Goal: Task Accomplishment & Management: Manage account settings

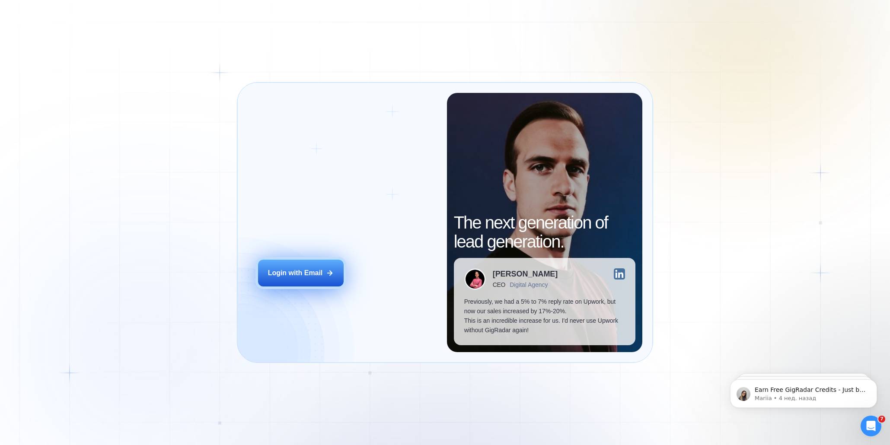
click at [318, 272] on div "Login with Email" at bounding box center [295, 273] width 55 height 10
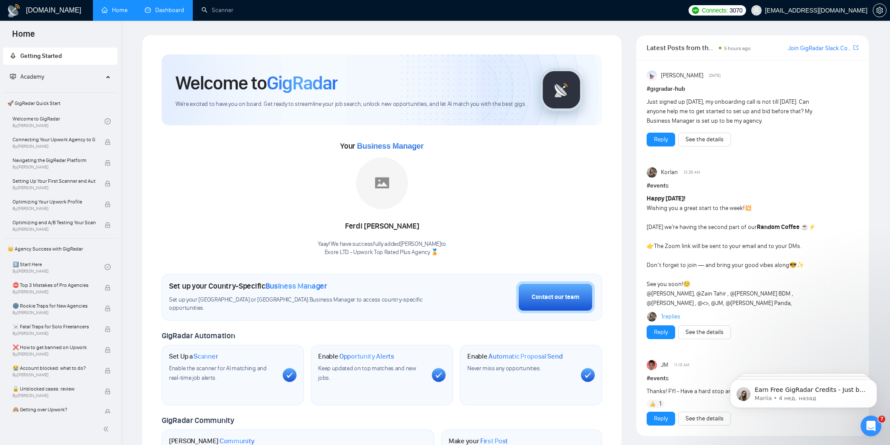
click at [160, 10] on link "Dashboard" at bounding box center [164, 9] width 39 height 7
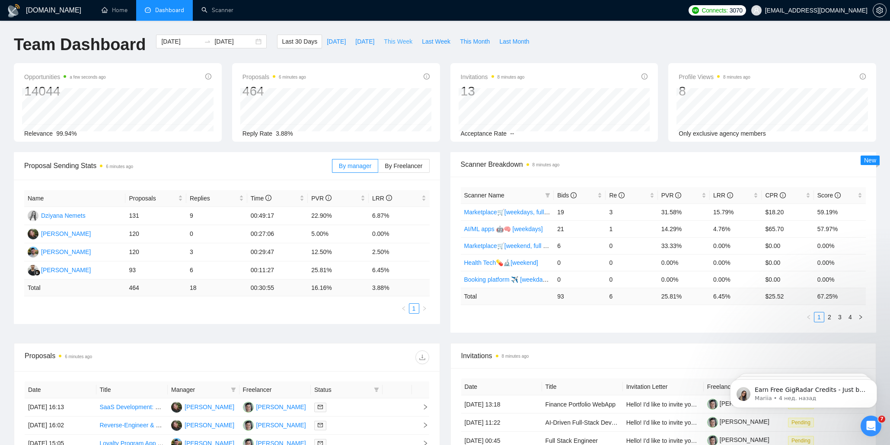
click at [399, 37] on span "This Week" at bounding box center [398, 42] width 29 height 10
type input "2025-09-22"
type input "2025-09-28"
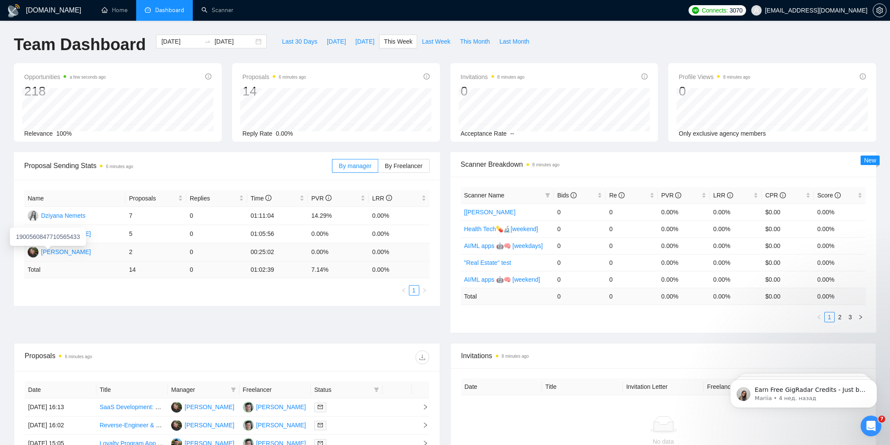
click at [67, 251] on div "Hanna Hiren" at bounding box center [66, 252] width 50 height 10
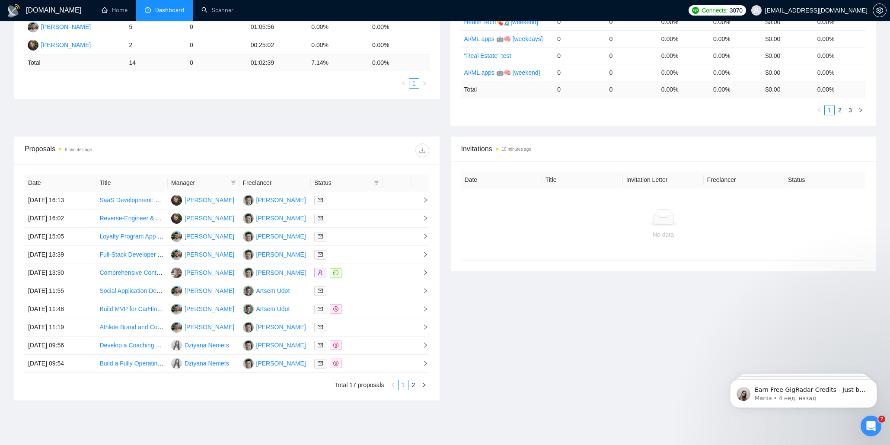
scroll to position [207, 0]
click at [320, 202] on icon "mail" at bounding box center [320, 199] width 5 height 5
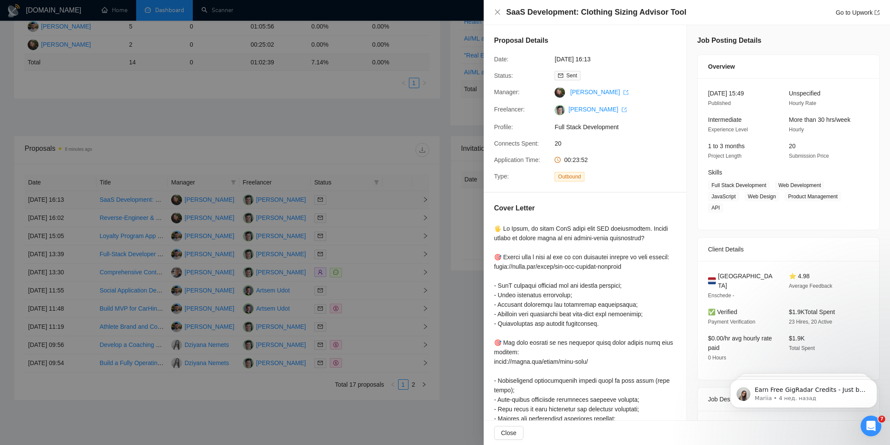
scroll to position [198, 0]
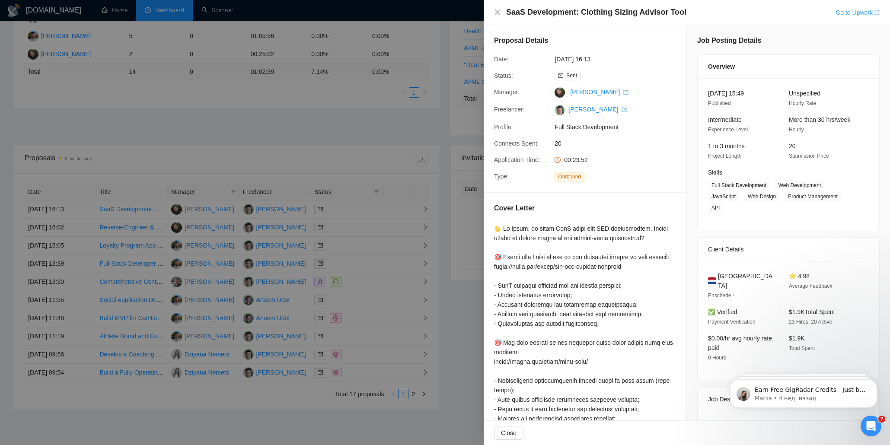
click at [862, 12] on link "Go to Upwork" at bounding box center [857, 12] width 44 height 7
click at [438, 196] on div at bounding box center [445, 222] width 890 height 445
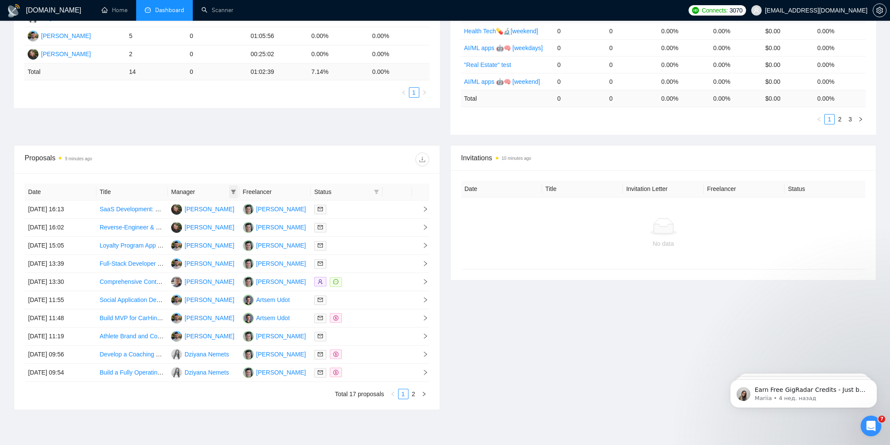
click at [233, 191] on icon "filter" at bounding box center [233, 192] width 5 height 4
click at [169, 235] on input "checkbox" at bounding box center [169, 236] width 7 height 7
checkbox input "true"
click at [191, 162] on div "Proposals 9 minutes ago" at bounding box center [126, 160] width 202 height 14
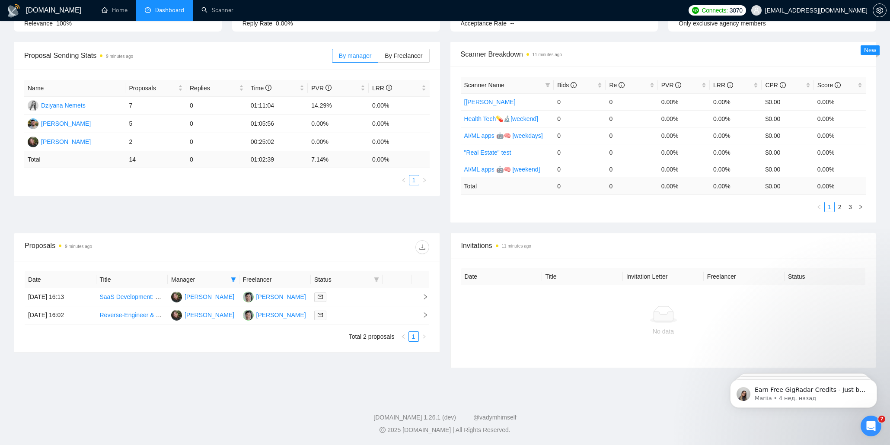
scroll to position [110, 0]
click at [40, 245] on div "Proposals 9 minutes ago" at bounding box center [126, 247] width 202 height 14
click at [70, 248] on time "9 minutes ago" at bounding box center [78, 246] width 27 height 5
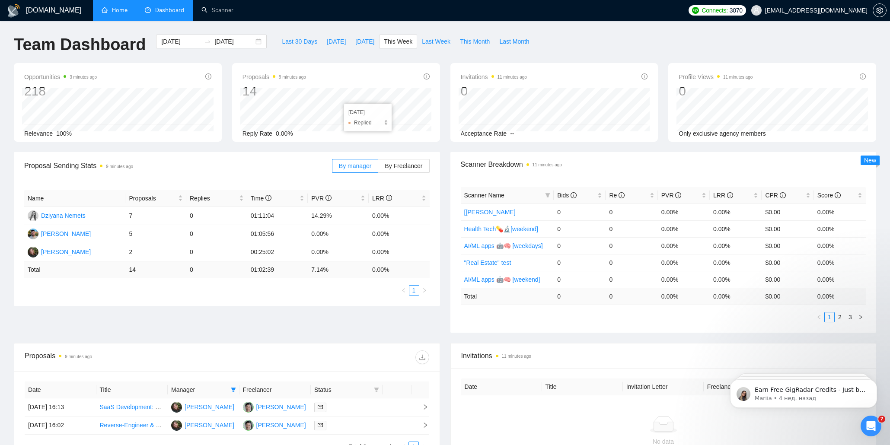
click at [118, 13] on link "Home" at bounding box center [115, 9] width 26 height 7
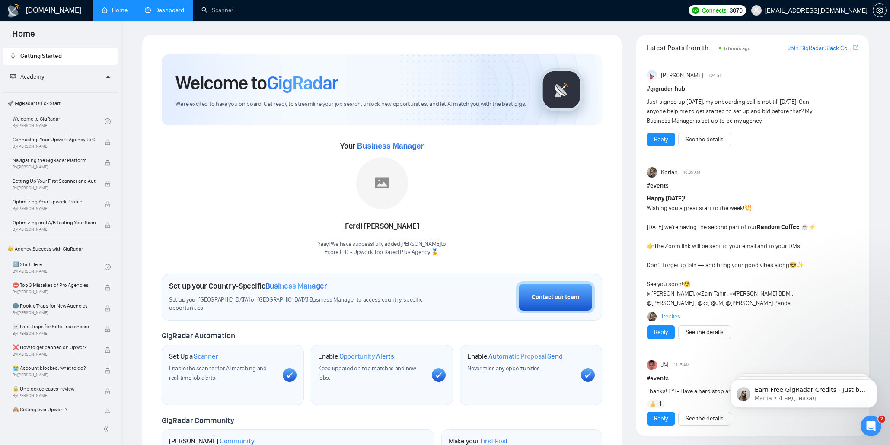
click at [184, 13] on link "Dashboard" at bounding box center [164, 9] width 39 height 7
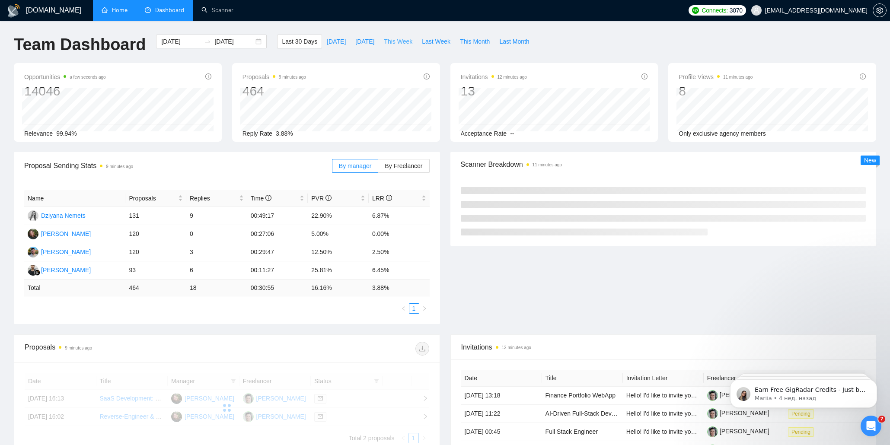
click at [401, 44] on span "This Week" at bounding box center [398, 42] width 29 height 10
type input "2025-09-22"
type input "2025-09-28"
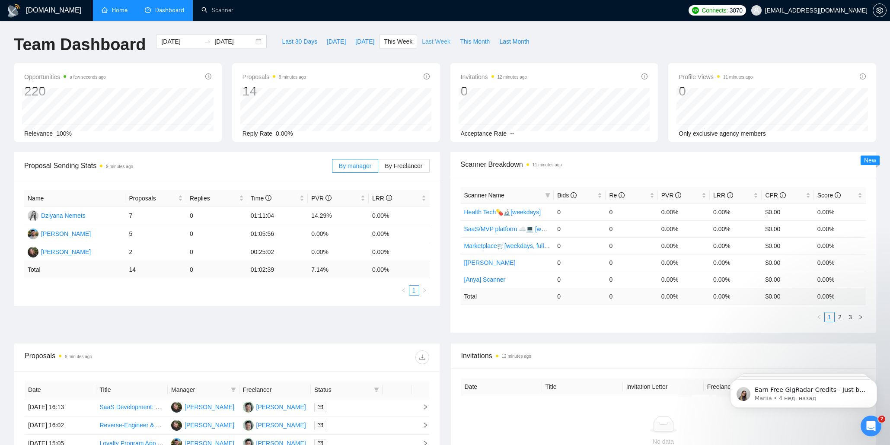
click at [430, 41] on span "Last Week" at bounding box center [436, 42] width 29 height 10
type input "2025-09-15"
type input "2025-09-21"
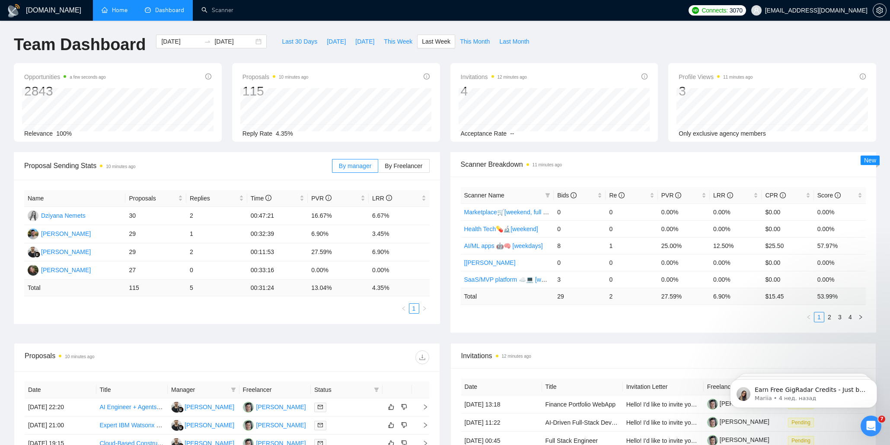
scroll to position [240, 0]
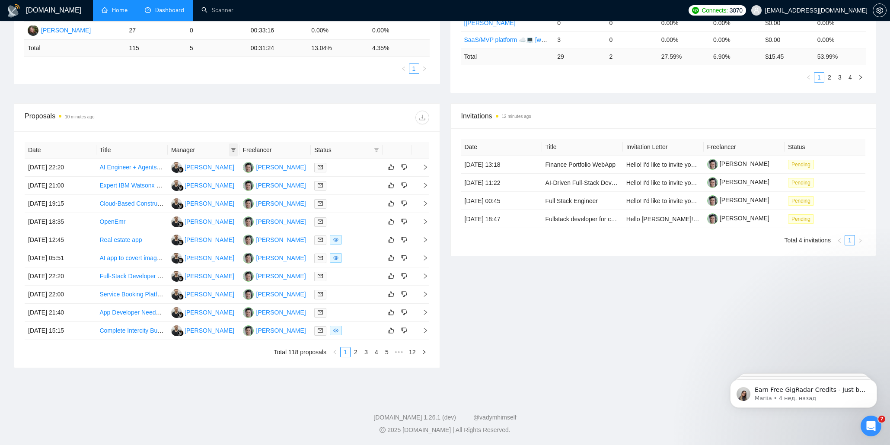
click at [235, 151] on icon "filter" at bounding box center [233, 149] width 5 height 5
click at [158, 207] on input "checkbox" at bounding box center [158, 207] width 7 height 7
checkbox input "true"
click at [203, 113] on div "Proposals 10 minutes ago" at bounding box center [126, 118] width 202 height 14
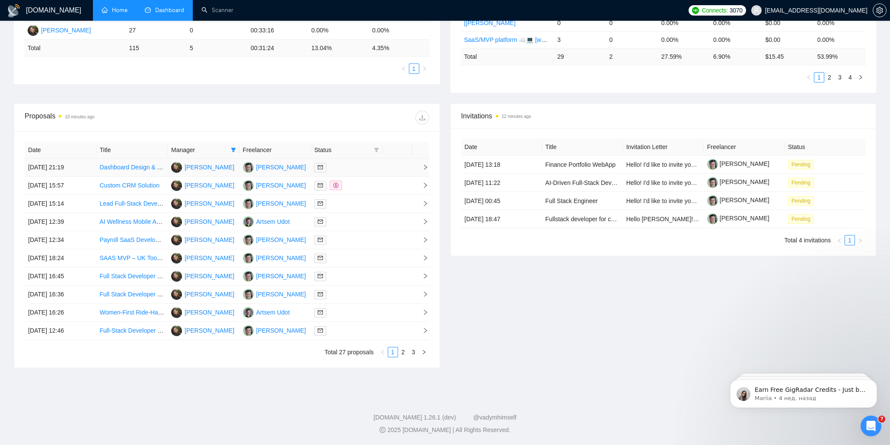
click at [421, 169] on span "right" at bounding box center [421, 167] width 13 height 6
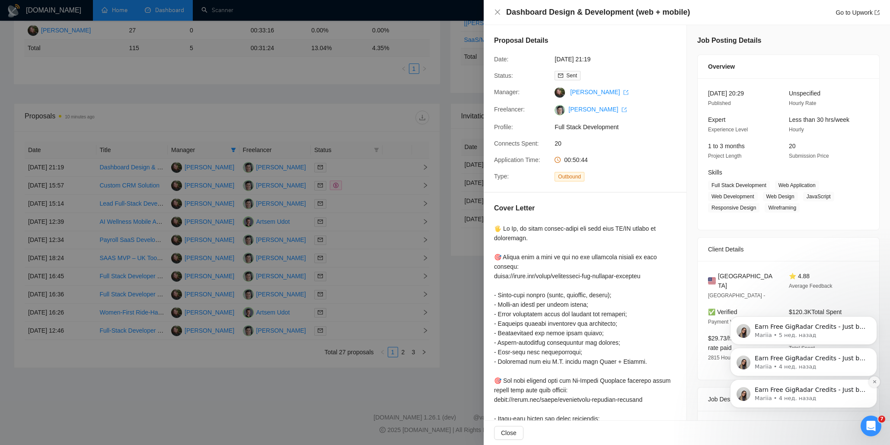
click at [872, 383] on icon "Dismiss notification" at bounding box center [874, 381] width 5 height 5
click at [873, 382] on icon "Dismiss notification" at bounding box center [874, 381] width 5 height 5
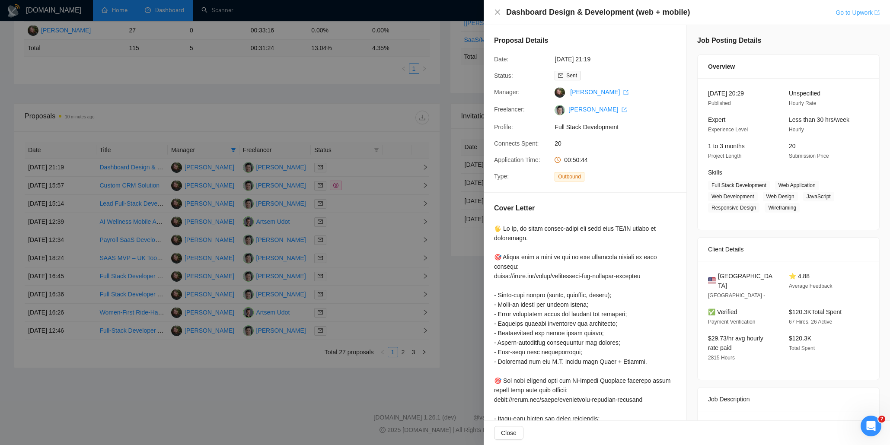
click at [844, 13] on link "Go to Upwork" at bounding box center [857, 12] width 44 height 7
click at [407, 187] on div at bounding box center [445, 222] width 890 height 445
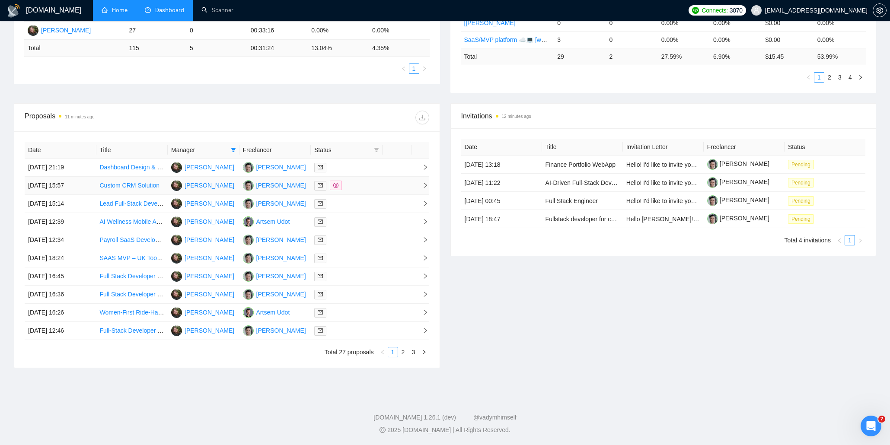
click at [423, 185] on icon "right" at bounding box center [425, 185] width 6 height 6
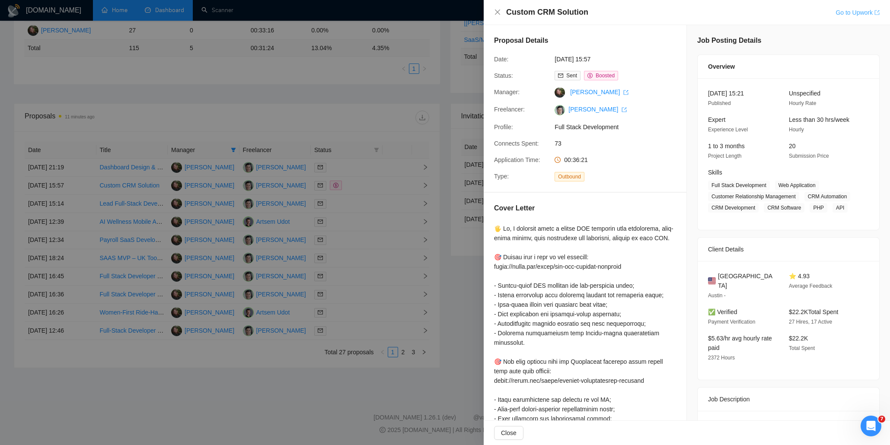
click at [858, 12] on link "Go to Upwork" at bounding box center [857, 12] width 44 height 7
click at [437, 197] on div at bounding box center [445, 222] width 890 height 445
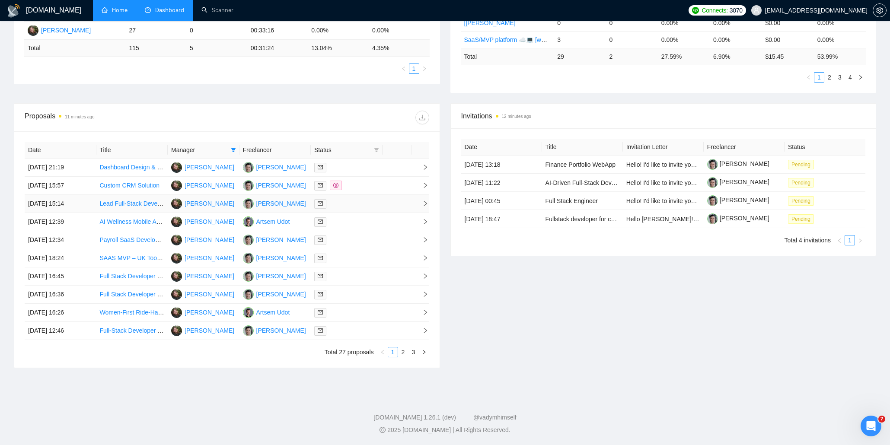
click at [404, 208] on td at bounding box center [396, 204] width 29 height 18
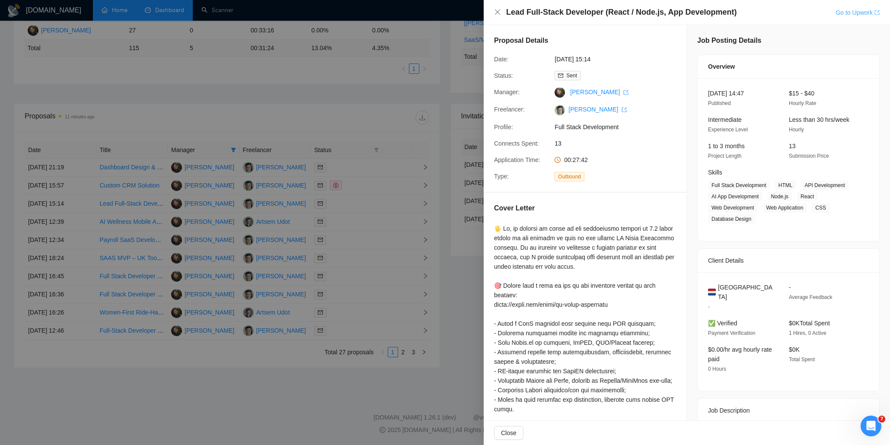
click at [847, 13] on link "Go to Upwork" at bounding box center [857, 12] width 44 height 7
click at [403, 115] on div at bounding box center [445, 222] width 890 height 445
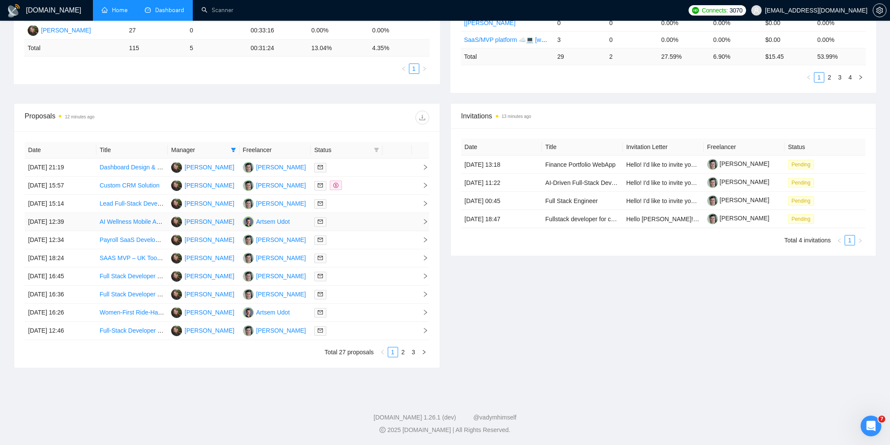
click at [412, 220] on td at bounding box center [420, 222] width 17 height 18
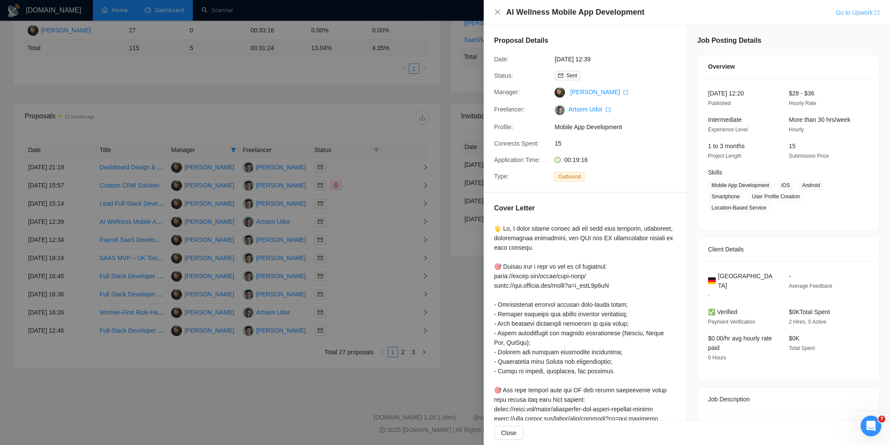
click at [850, 13] on link "Go to Upwork" at bounding box center [857, 12] width 44 height 7
click at [405, 98] on div at bounding box center [445, 222] width 890 height 445
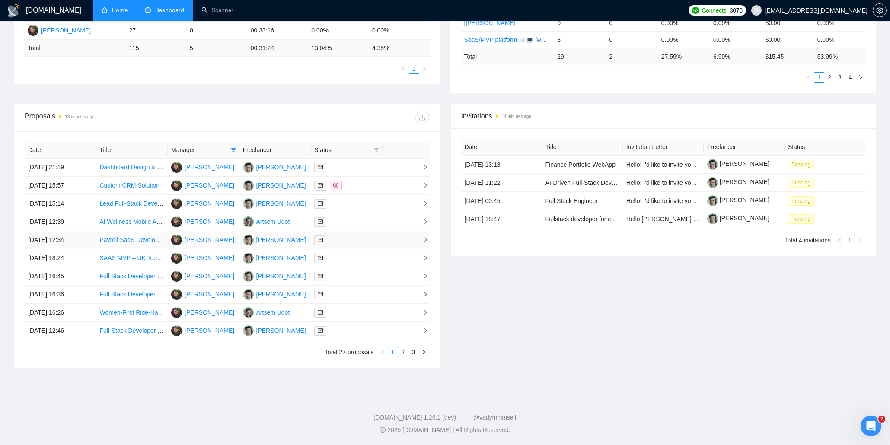
click at [408, 240] on td at bounding box center [396, 240] width 29 height 18
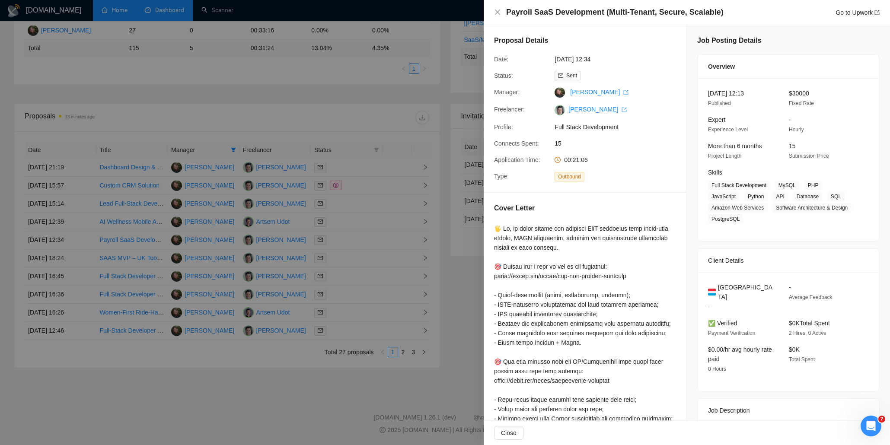
scroll to position [239, 0]
click at [856, 14] on link "Go to Upwork" at bounding box center [857, 12] width 44 height 7
click at [387, 115] on div at bounding box center [445, 222] width 890 height 445
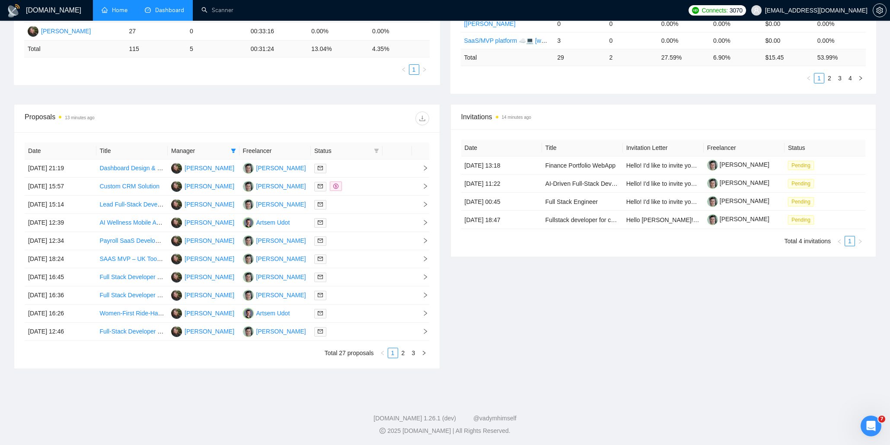
click at [431, 258] on div "Date Title Manager Freelancer Status 19 Sep, 2025 21:19 Dashboard Design & Deve…" at bounding box center [226, 250] width 425 height 236
click at [424, 259] on icon "right" at bounding box center [425, 259] width 6 height 6
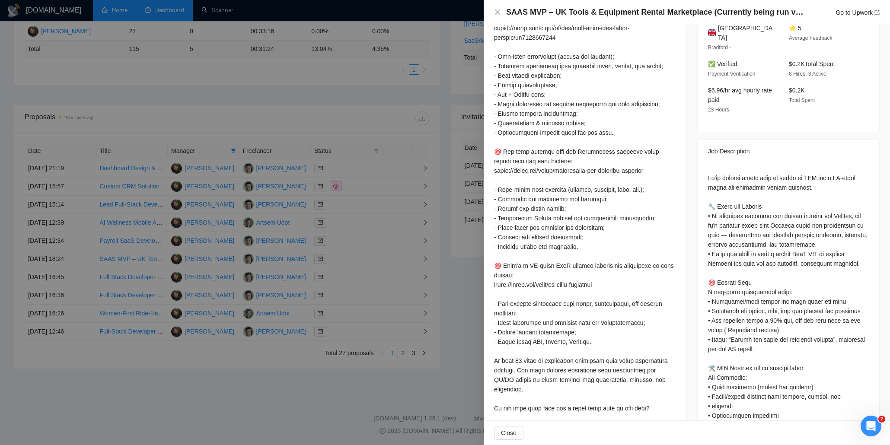
scroll to position [0, 0]
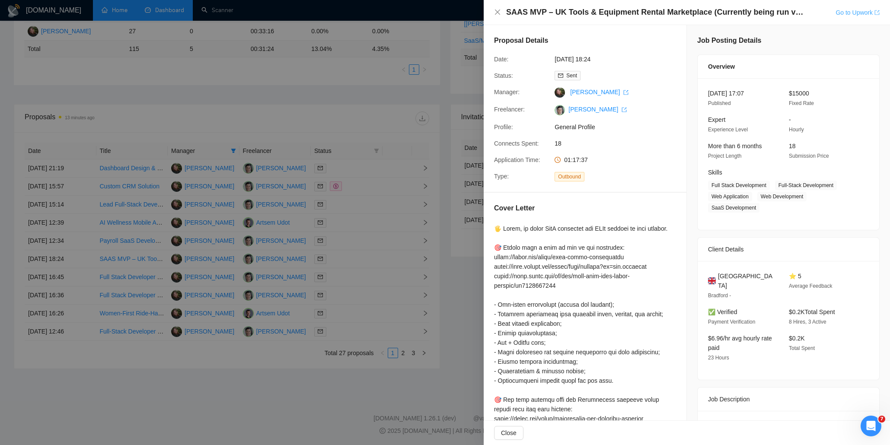
click at [851, 10] on link "Go to Upwork" at bounding box center [857, 12] width 44 height 7
click at [337, 171] on div at bounding box center [445, 222] width 890 height 445
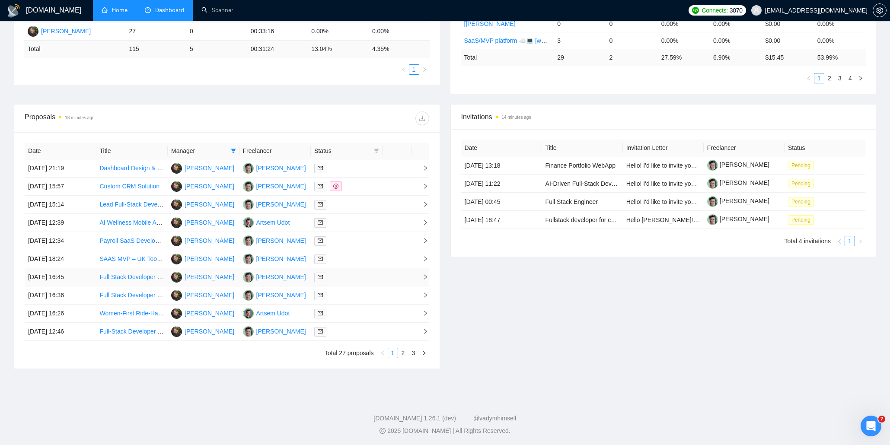
click at [407, 277] on td at bounding box center [396, 277] width 29 height 18
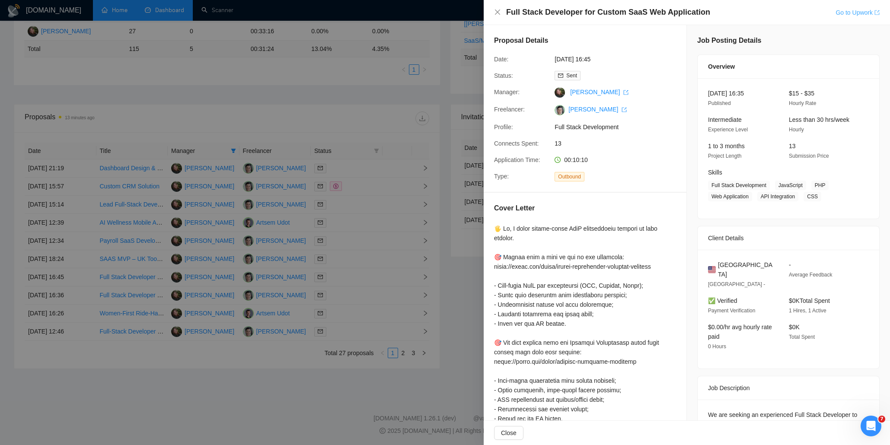
click at [841, 14] on link "Go to Upwork" at bounding box center [857, 12] width 44 height 7
click at [400, 235] on div at bounding box center [445, 222] width 890 height 445
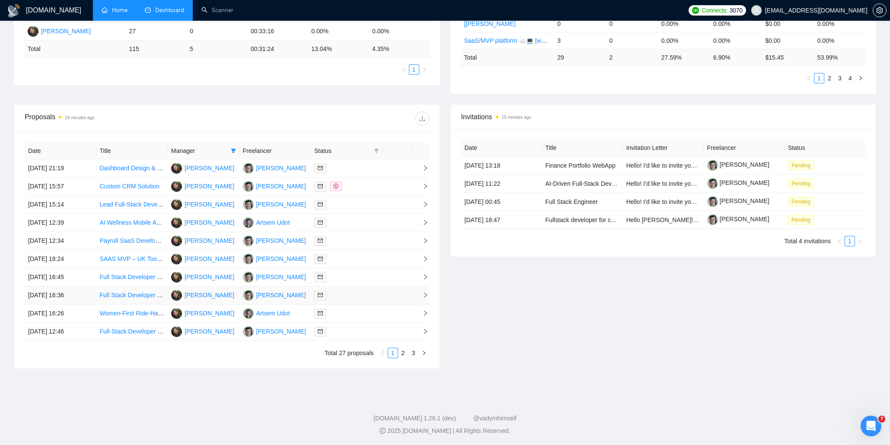
click at [413, 297] on td at bounding box center [420, 296] width 17 height 18
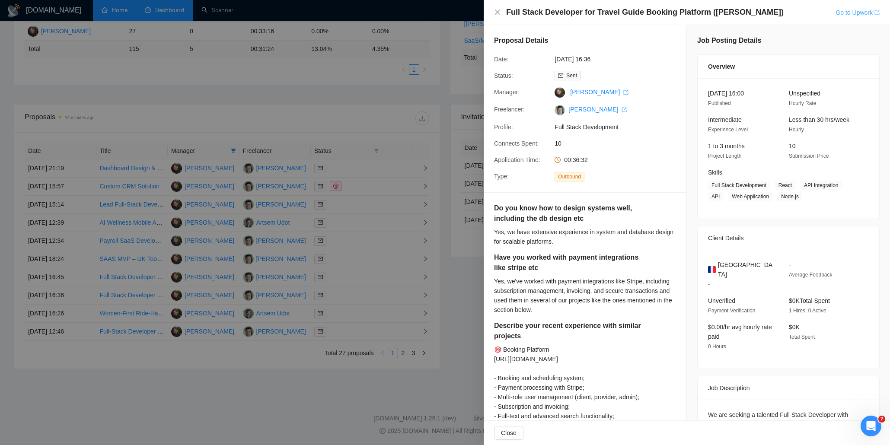
click at [850, 13] on link "Go to Upwork" at bounding box center [857, 12] width 44 height 7
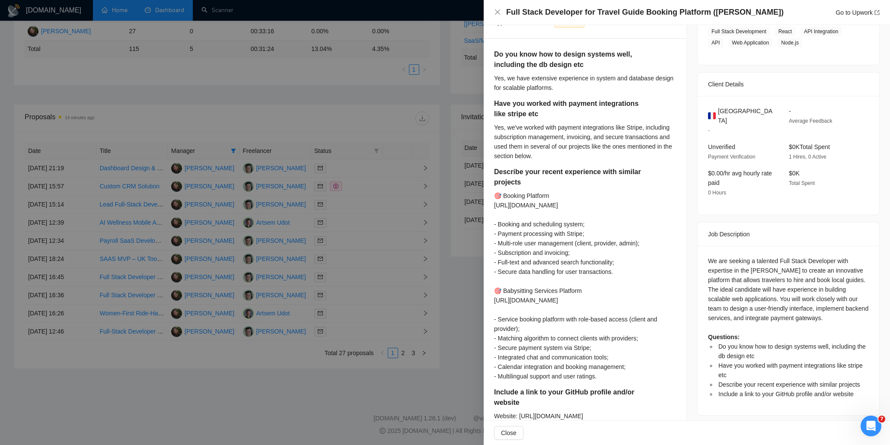
scroll to position [154, 0]
click at [437, 169] on div at bounding box center [445, 222] width 890 height 445
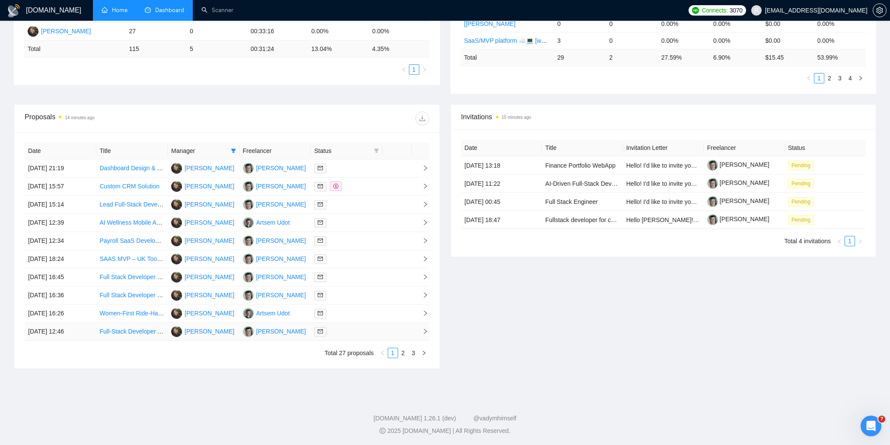
click at [405, 331] on td at bounding box center [396, 332] width 29 height 18
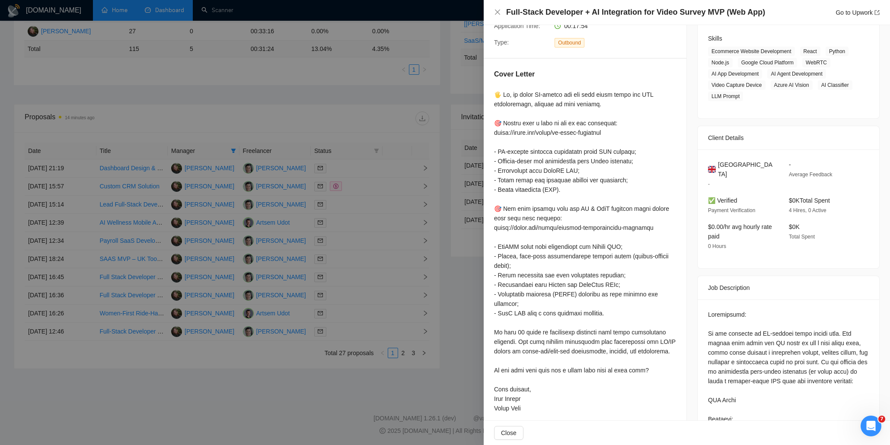
scroll to position [0, 0]
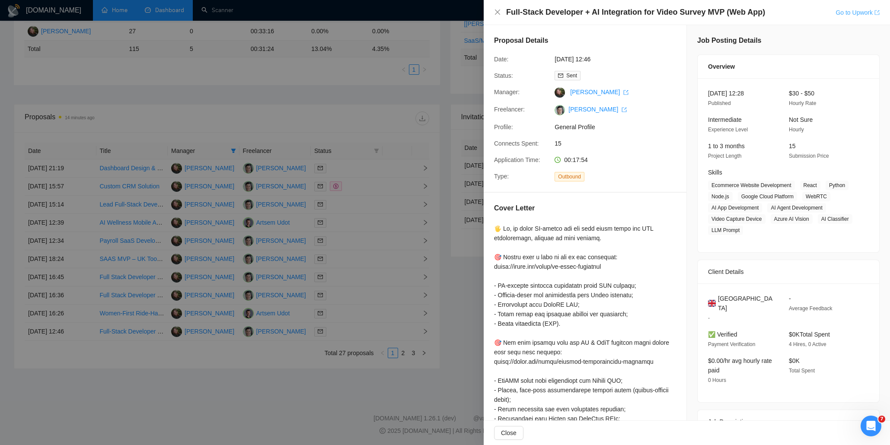
click at [843, 13] on link "Go to Upwork" at bounding box center [857, 12] width 44 height 7
drag, startPoint x: 369, startPoint y: 214, endPoint x: 405, endPoint y: 298, distance: 90.9
click at [370, 214] on div at bounding box center [445, 222] width 890 height 445
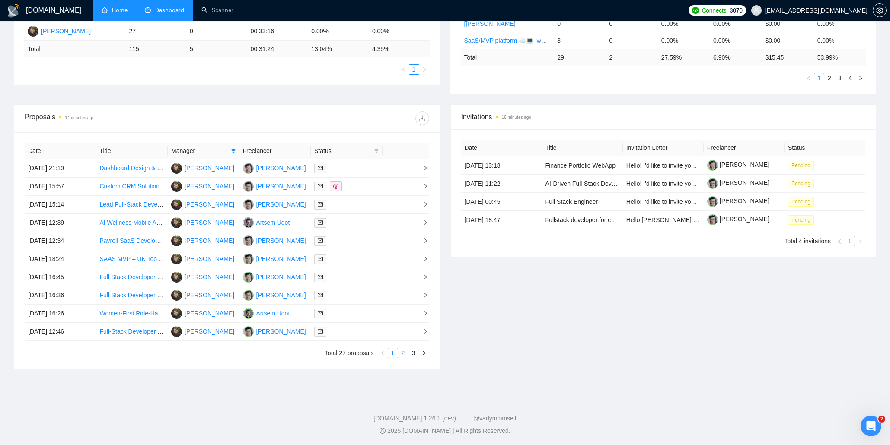
click at [405, 354] on link "2" at bounding box center [403, 353] width 10 height 10
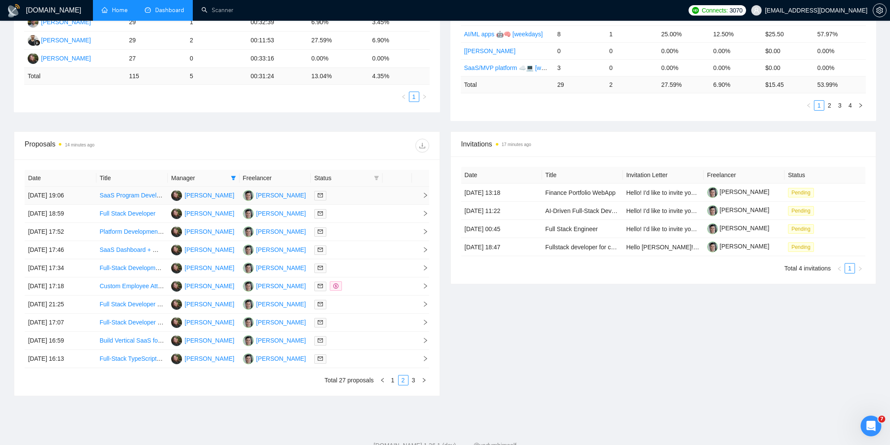
scroll to position [211, 0]
click at [365, 199] on div at bounding box center [346, 196] width 65 height 10
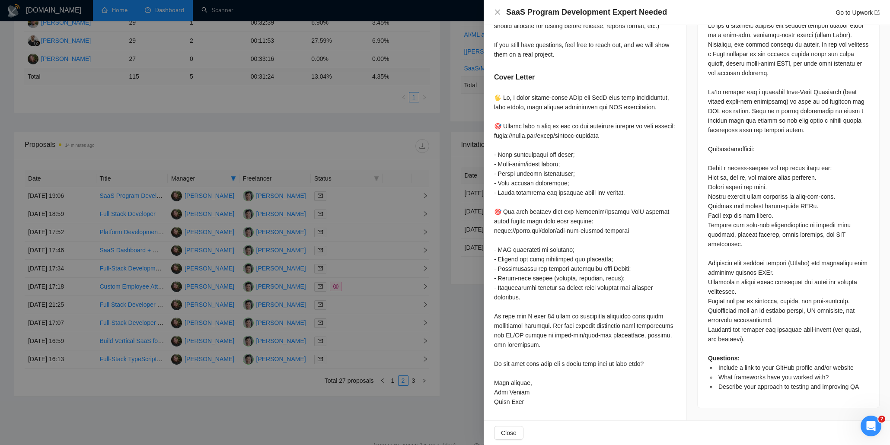
scroll to position [0, 0]
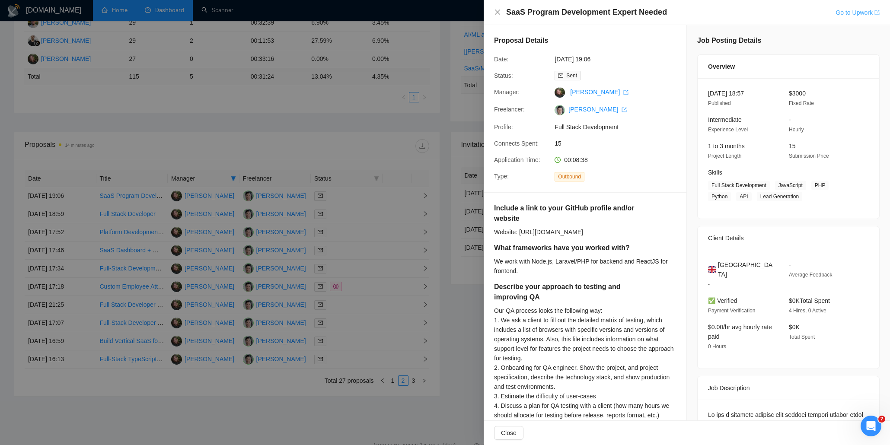
click at [860, 10] on link "Go to Upwork" at bounding box center [857, 12] width 44 height 7
click at [425, 130] on div at bounding box center [445, 222] width 890 height 445
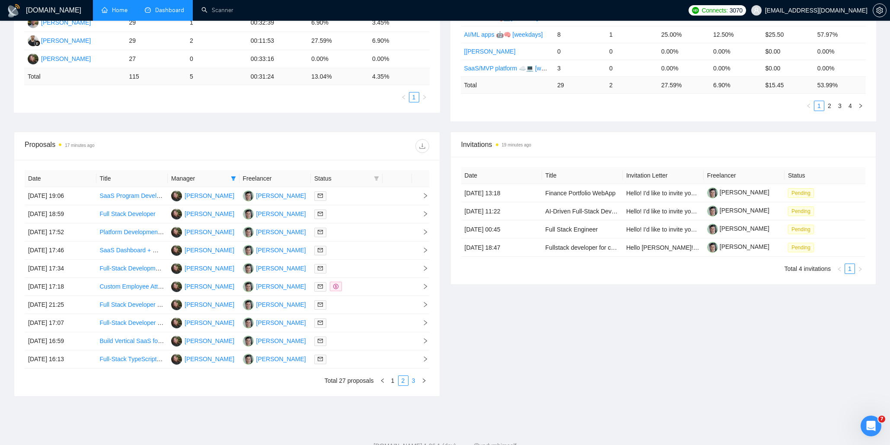
click at [414, 380] on link "3" at bounding box center [414, 381] width 10 height 10
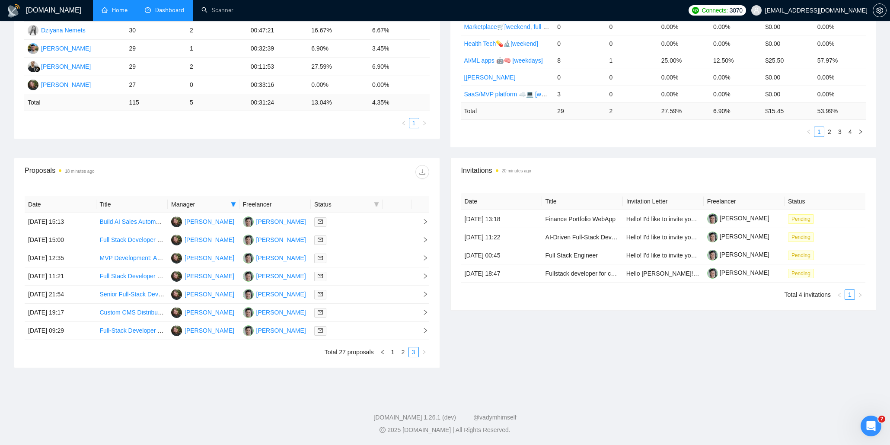
scroll to position [185, 0]
click at [401, 220] on td at bounding box center [396, 222] width 29 height 18
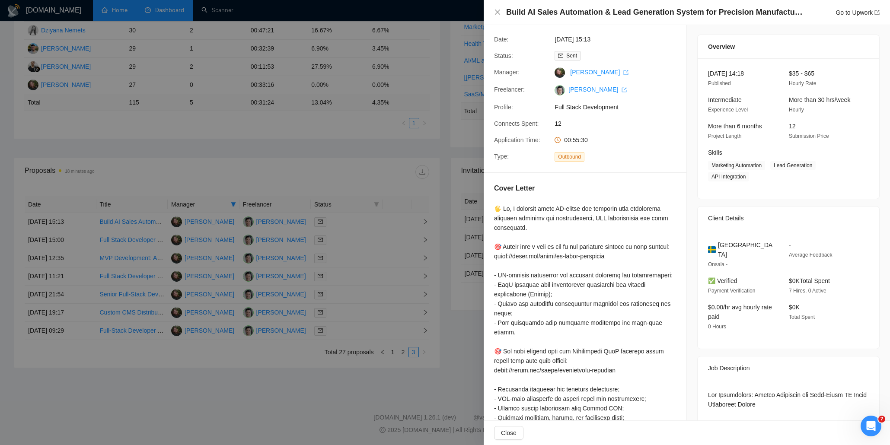
scroll to position [0, 0]
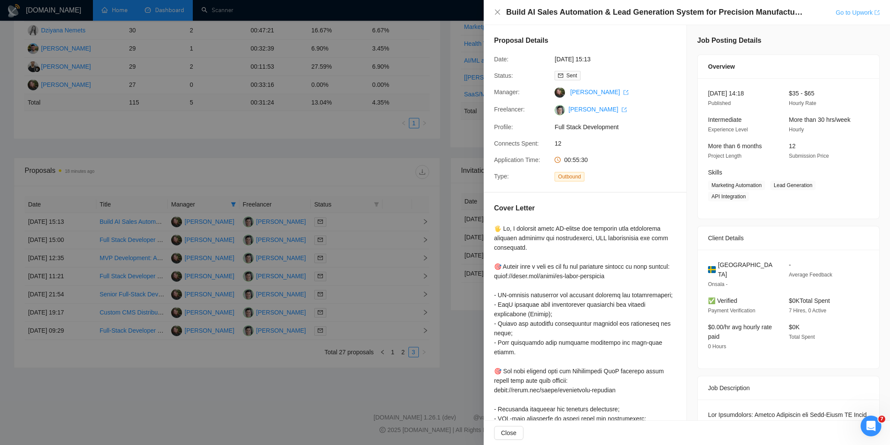
click at [849, 13] on link "Go to Upwork" at bounding box center [857, 12] width 44 height 7
click at [377, 275] on div at bounding box center [445, 222] width 890 height 445
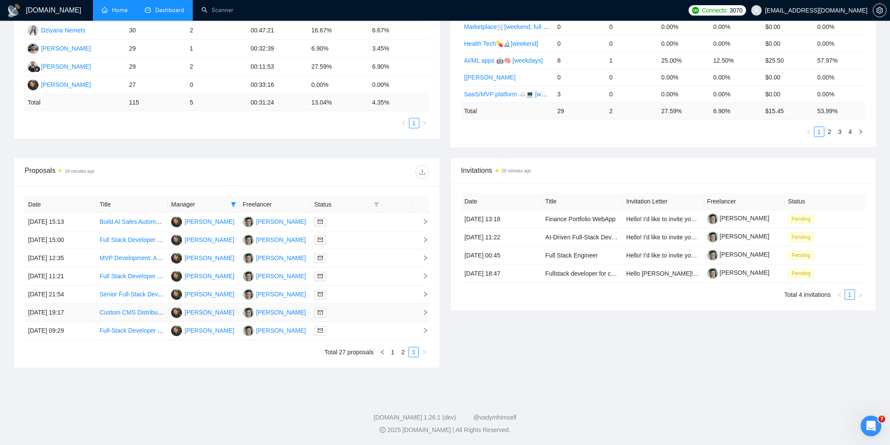
click at [395, 307] on td at bounding box center [396, 313] width 29 height 18
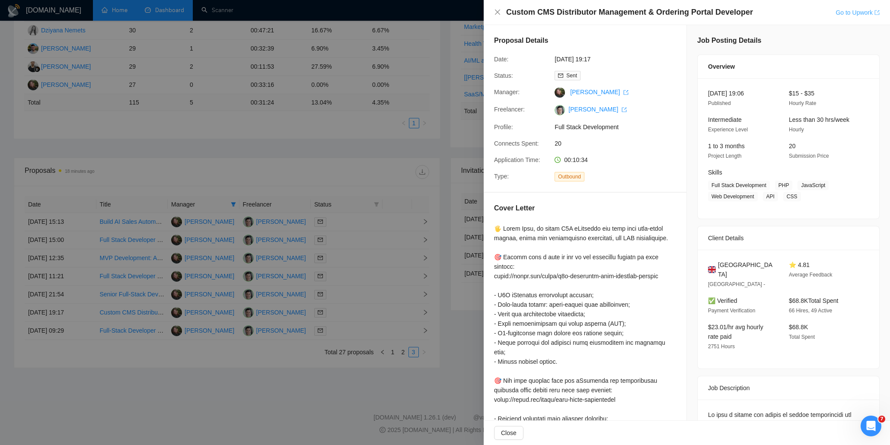
click at [852, 14] on link "Go to Upwork" at bounding box center [857, 12] width 44 height 7
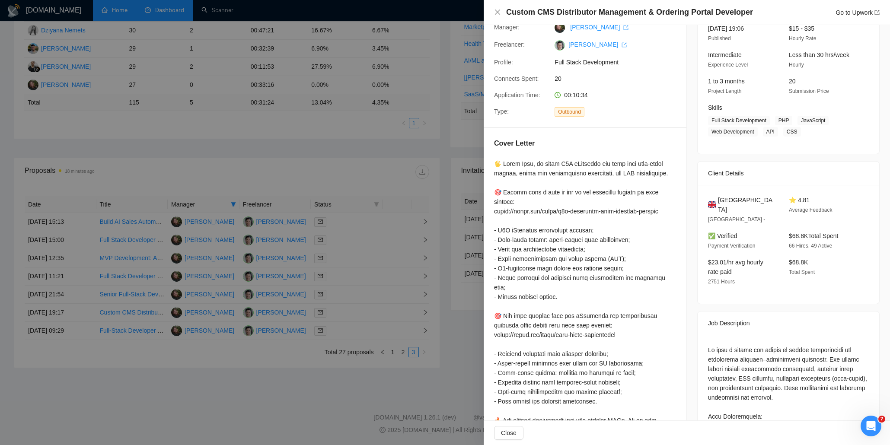
scroll to position [114, 0]
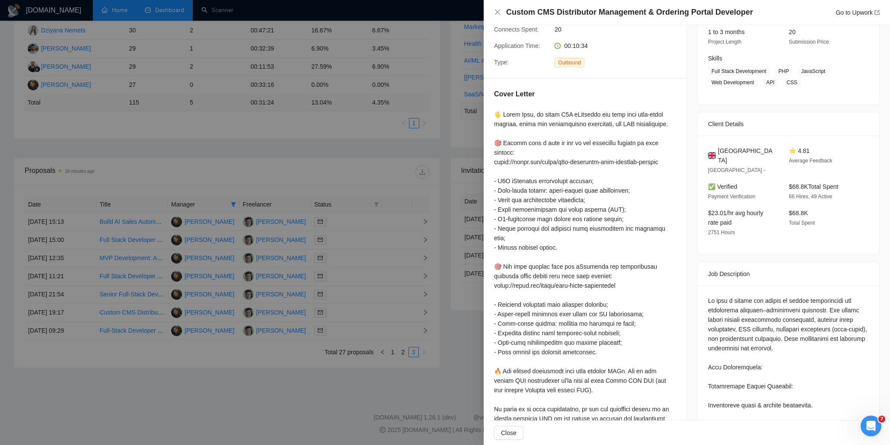
click at [430, 165] on div at bounding box center [445, 222] width 890 height 445
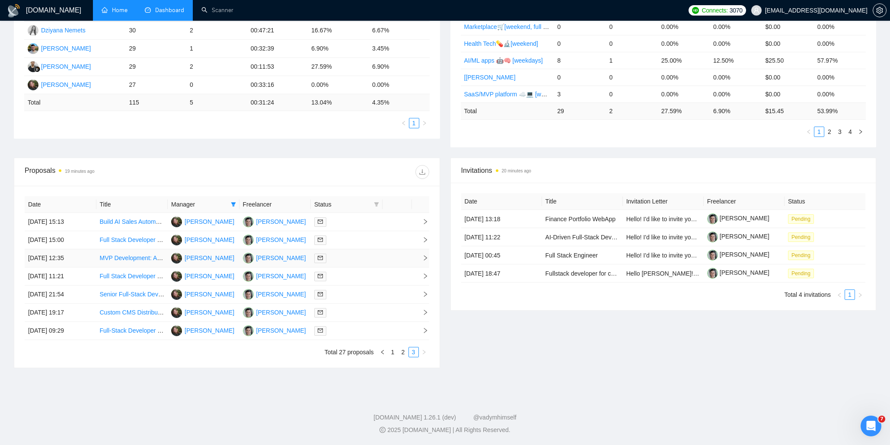
click at [359, 262] on div at bounding box center [346, 258] width 65 height 10
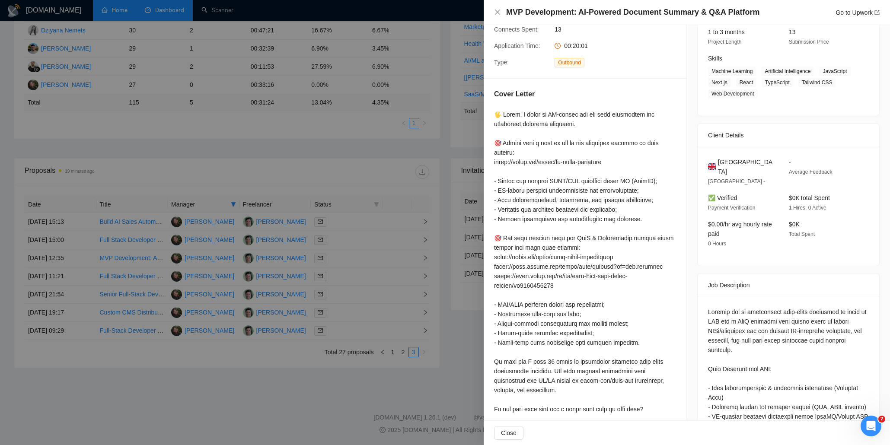
drag, startPoint x: 375, startPoint y: 140, endPoint x: 354, endPoint y: 263, distance: 124.8
click at [374, 141] on div at bounding box center [445, 222] width 890 height 445
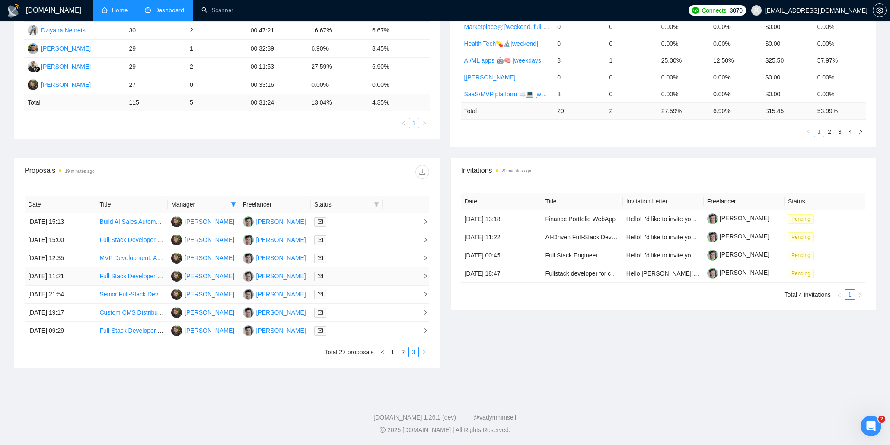
click at [357, 276] on div at bounding box center [346, 276] width 65 height 10
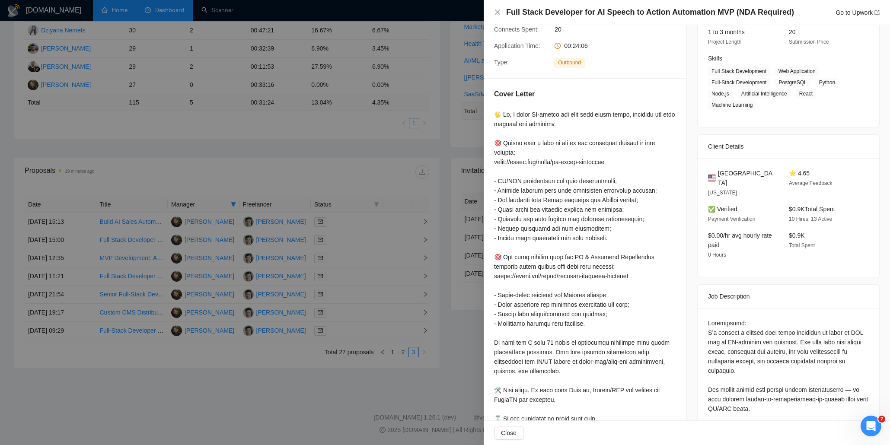
click at [400, 246] on div at bounding box center [445, 222] width 890 height 445
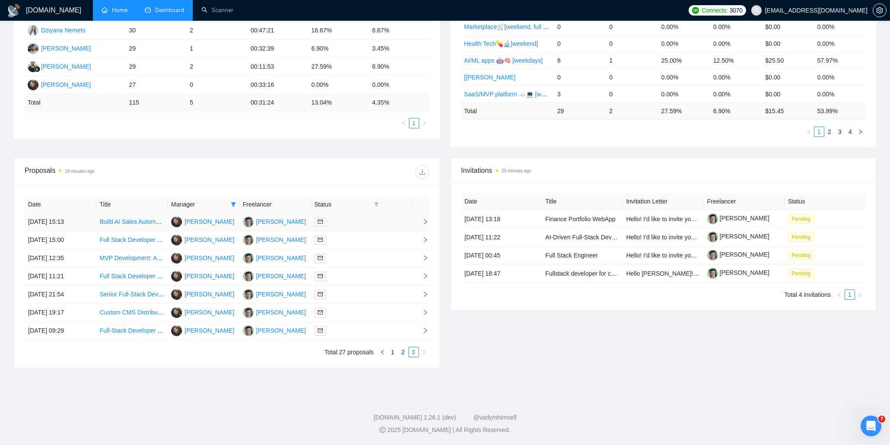
click at [359, 226] on div at bounding box center [346, 222] width 65 height 10
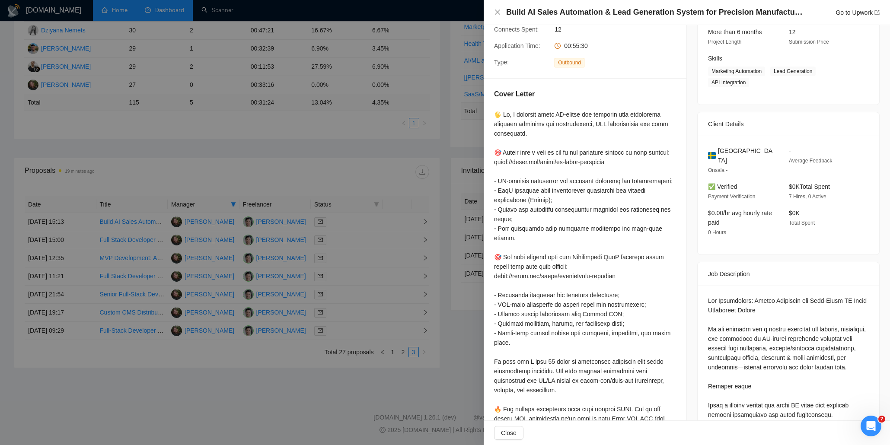
click at [431, 219] on div at bounding box center [445, 222] width 890 height 445
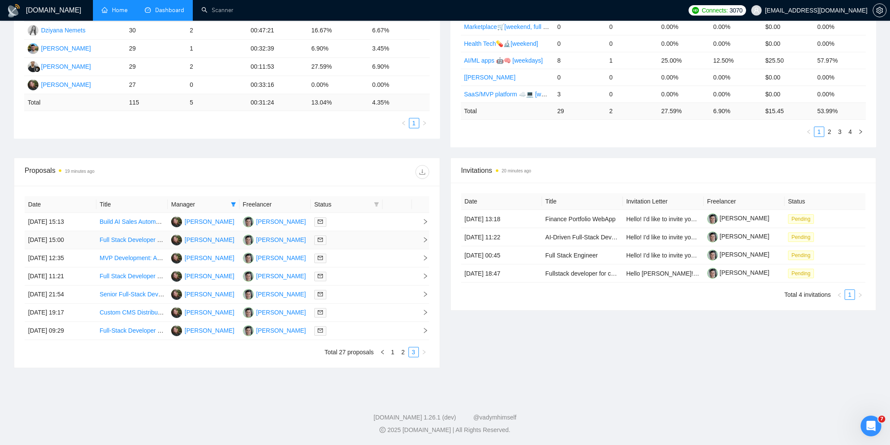
click at [372, 236] on div at bounding box center [346, 240] width 65 height 10
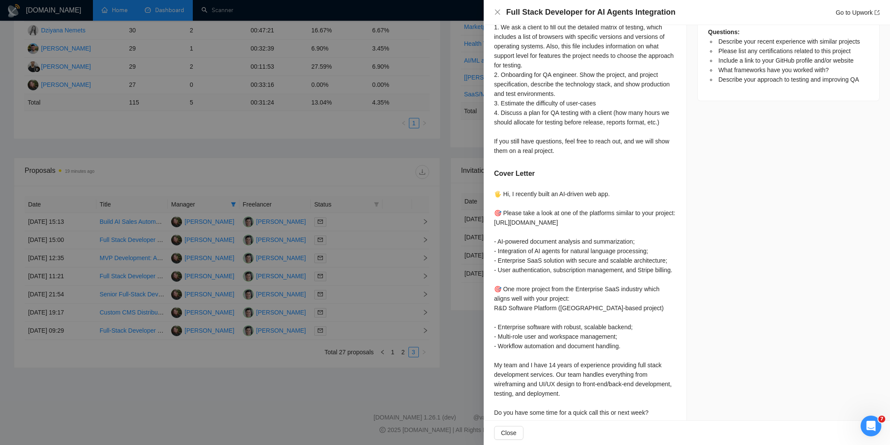
scroll to position [557, 0]
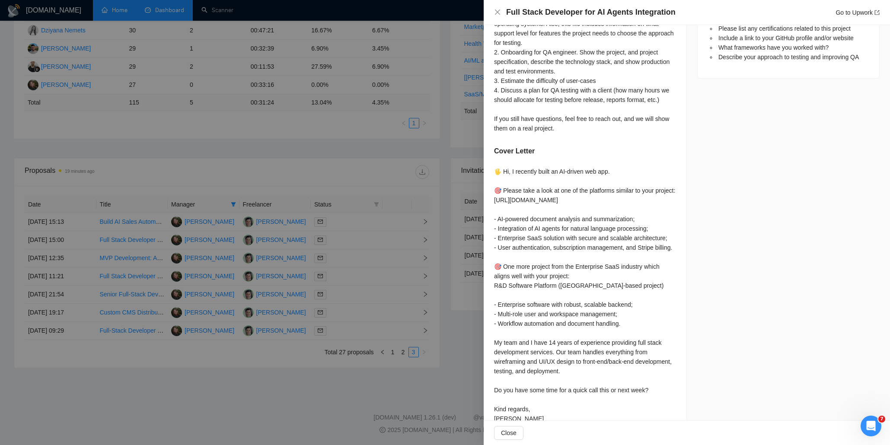
click at [407, 228] on div at bounding box center [445, 222] width 890 height 445
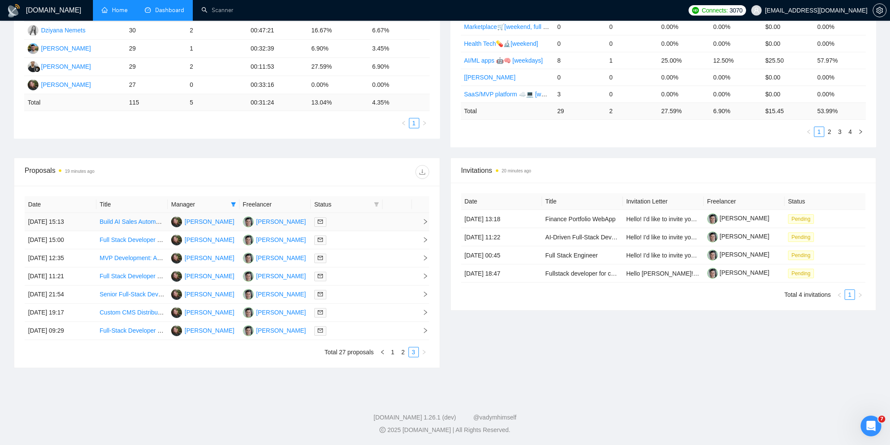
click at [392, 222] on td at bounding box center [396, 222] width 29 height 18
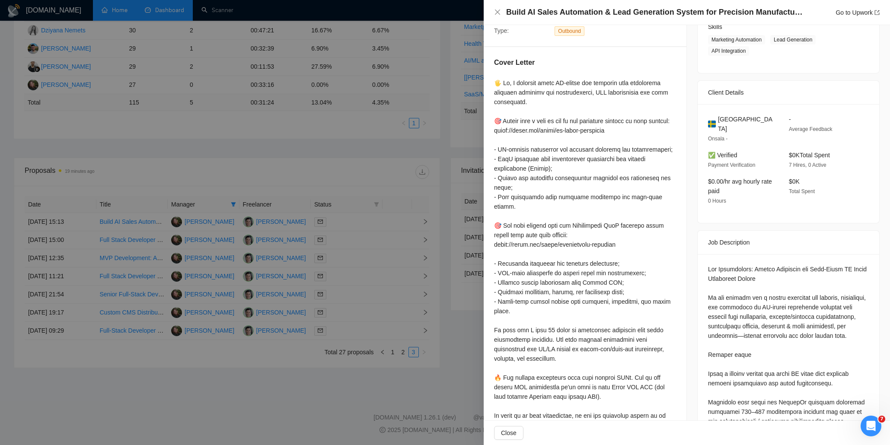
scroll to position [136, 0]
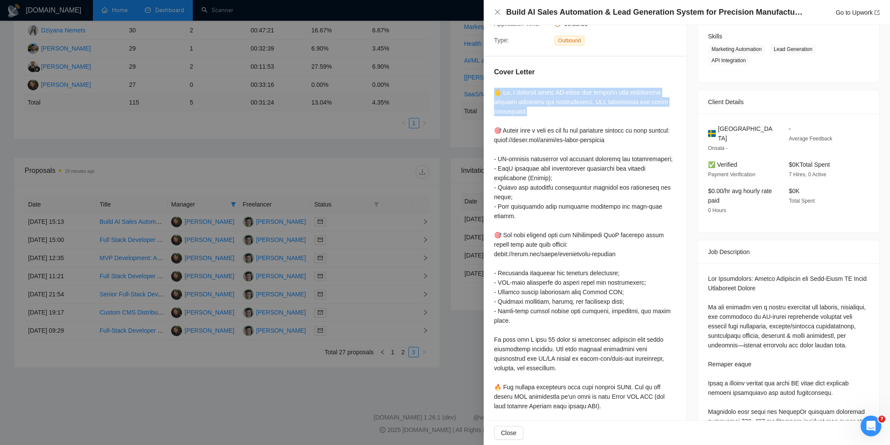
drag, startPoint x: 530, startPoint y: 111, endPoint x: 494, endPoint y: 93, distance: 41.2
click at [494, 93] on div at bounding box center [585, 416] width 182 height 656
copy div "🖐 Hi, I recently built AI-driven web platform with automation document analysis…"
click at [379, 153] on div at bounding box center [445, 222] width 890 height 445
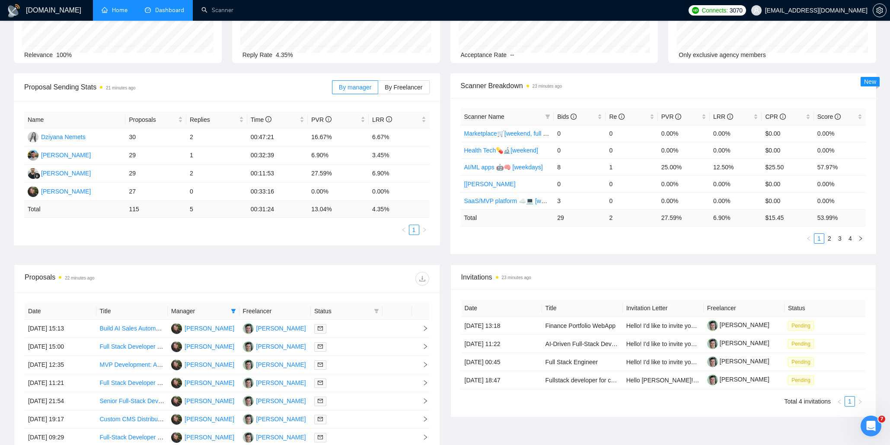
scroll to position [0, 0]
